Goal: Navigation & Orientation: Find specific page/section

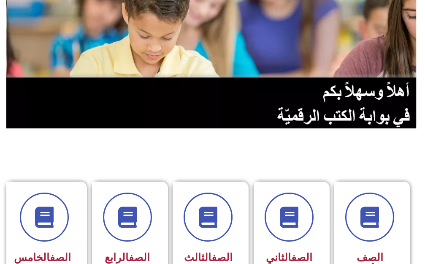
scroll to position [211, 0]
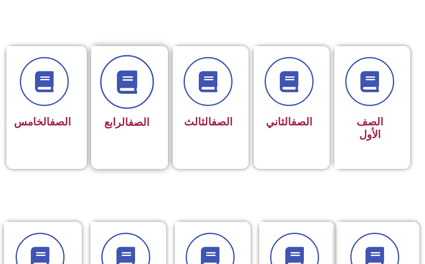
click at [114, 95] on span at bounding box center [127, 82] width 54 height 54
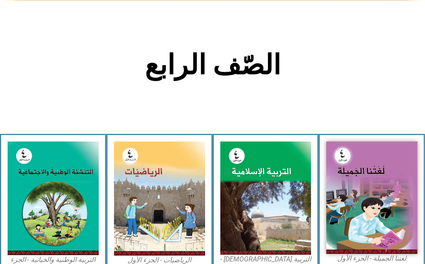
scroll to position [169, 0]
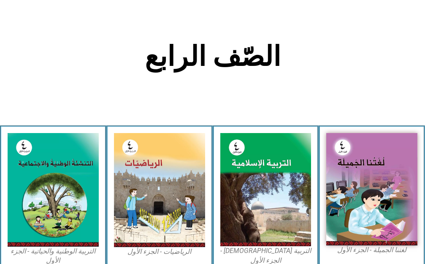
click at [162, 202] on img at bounding box center [159, 190] width 91 height 114
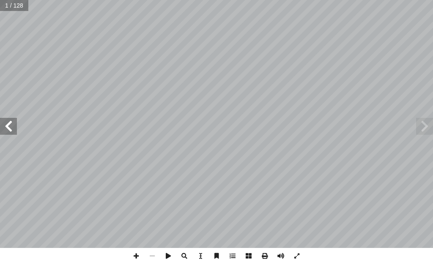
click at [0, 127] on span at bounding box center [8, 126] width 17 height 17
click at [8, 125] on span at bounding box center [8, 126] width 17 height 17
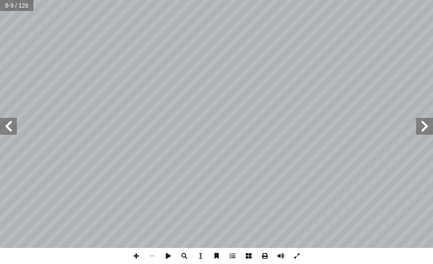
click at [8, 129] on span at bounding box center [8, 126] width 17 height 17
click at [136, 253] on span at bounding box center [136, 256] width 16 height 16
click at [8, 126] on span at bounding box center [8, 126] width 17 height 17
